Goal: Task Accomplishment & Management: Manage account settings

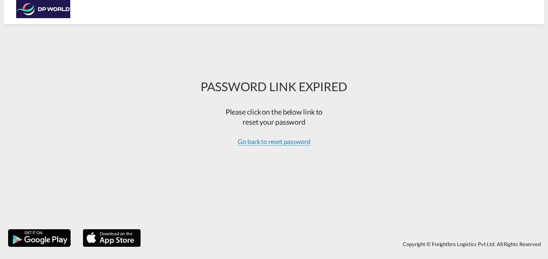
click at [274, 142] on span "Go back to reset password" at bounding box center [274, 142] width 73 height 8
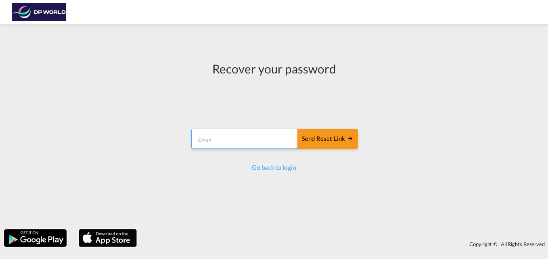
click at [274, 142] on input "email" at bounding box center [244, 139] width 107 height 20
drag, startPoint x: 257, startPoint y: 138, endPoint x: 180, endPoint y: 155, distance: 79.0
click at [180, 155] on div "Recover your password [SECURITY_DATA][DOMAIN_NAME] Send reset link Send reset l…" at bounding box center [274, 126] width 548 height 197
type input "b"
click at [239, 146] on input "email" at bounding box center [244, 139] width 107 height 20
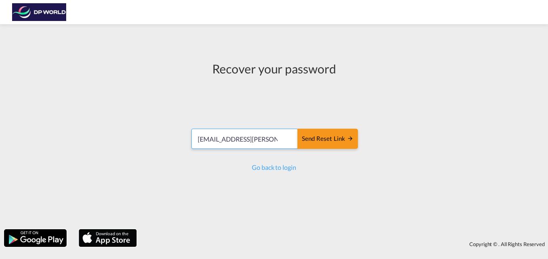
type input "[EMAIL_ADDRESS][DOMAIN_NAME]"
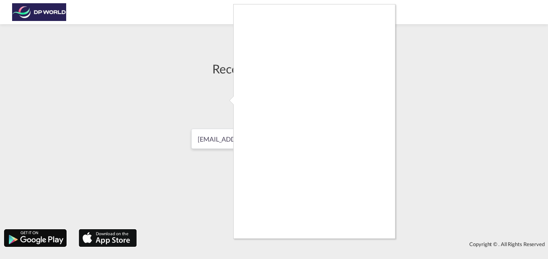
click at [199, 160] on div at bounding box center [274, 129] width 548 height 259
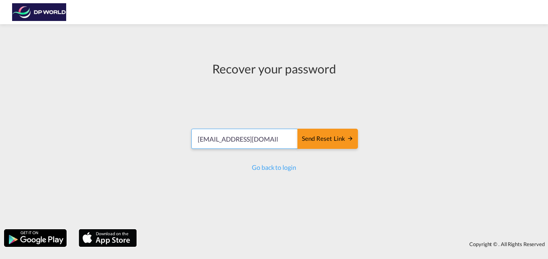
drag, startPoint x: 254, startPoint y: 140, endPoint x: 165, endPoint y: 150, distance: 89.4
click at [165, 150] on div "Recover your password [SECURITY_DATA][DOMAIN_NAME] Send reset link Send reset l…" at bounding box center [274, 126] width 548 height 197
